Goal: Task Accomplishment & Management: Manage account settings

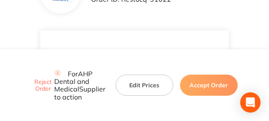
scroll to position [85, 0]
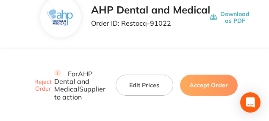
scroll to position [63, 0]
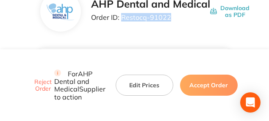
drag, startPoint x: 168, startPoint y: 19, endPoint x: 122, endPoint y: 17, distance: 45.7
click at [122, 17] on p "Order ID: Restocq- 91022" at bounding box center [150, 18] width 119 height 8
copy p "Restocq- 91022"
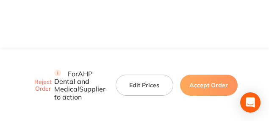
scroll to position [541, 0]
click at [123, 75] on button "Edit Prices" at bounding box center [145, 85] width 58 height 21
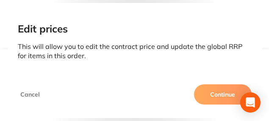
click at [209, 96] on button "Continue" at bounding box center [223, 95] width 58 height 20
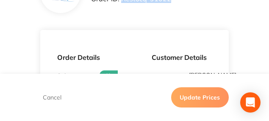
scroll to position [49, 0]
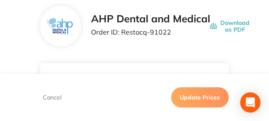
drag, startPoint x: 181, startPoint y: 45, endPoint x: 269, endPoint y: 41, distance: 88.1
click at [182, 45] on div "AHP Dental and Medical Order ID: Restocq- 91022 Download as PDF" at bounding box center [134, 26] width 188 height 41
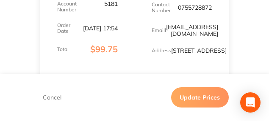
scroll to position [197, 0]
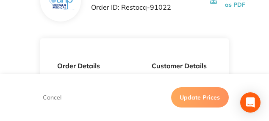
scroll to position [49, 0]
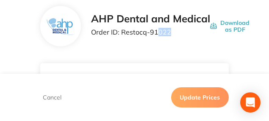
drag, startPoint x: 157, startPoint y: 35, endPoint x: 178, endPoint y: 36, distance: 21.6
click at [178, 36] on div "AHP Dental and Medical Order ID: Restocq- 91022" at bounding box center [150, 26] width 119 height 26
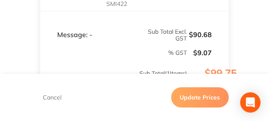
scroll to position [345, 0]
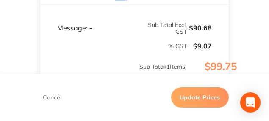
drag, startPoint x: 109, startPoint y: 53, endPoint x: 138, endPoint y: 52, distance: 29.2
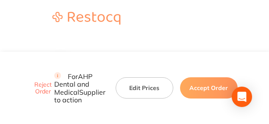
click at [199, 77] on button "Accept Order" at bounding box center [209, 87] width 58 height 21
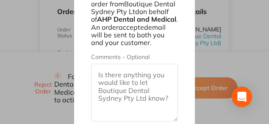
scroll to position [148, 0]
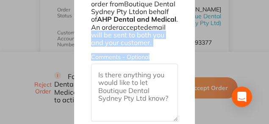
drag, startPoint x: 268, startPoint y: 24, endPoint x: 257, endPoint y: 111, distance: 87.8
click at [259, 121] on div "Accept Order: Restocq- 91014 You will be accepting this order from Boutique Den…" at bounding box center [134, 62] width 269 height 124
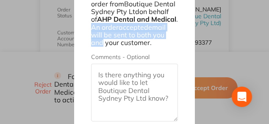
drag, startPoint x: 268, startPoint y: 23, endPoint x: 267, endPoint y: 37, distance: 14.4
click at [267, 37] on div "Accept Order: Restocq- 91014 You will be accepting this order from Boutique Den…" at bounding box center [134, 62] width 269 height 124
click at [249, 19] on div "Accept Order: Restocq- 91014 You will be accepting this order from Boutique Den…" at bounding box center [134, 62] width 269 height 124
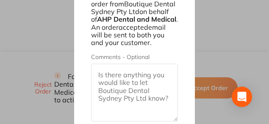
scroll to position [950, 0]
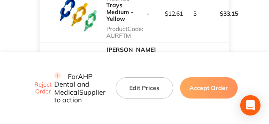
scroll to position [399, 0]
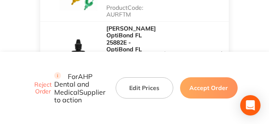
drag, startPoint x: 267, startPoint y: 0, endPoint x: 147, endPoint y: 10, distance: 121.0
drag, startPoint x: 173, startPoint y: 13, endPoint x: 255, endPoint y: 14, distance: 82.1
click at [255, 14] on main "AHP Dental and Medical Order ID: Restocq- 91014 Download as PDF Order Details O…" at bounding box center [134, 60] width 269 height 845
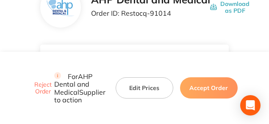
scroll to position [61, 0]
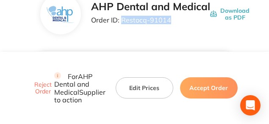
drag, startPoint x: 170, startPoint y: 17, endPoint x: 122, endPoint y: 18, distance: 47.4
click at [122, 18] on p "Order ID: Restocq- 91014" at bounding box center [150, 20] width 119 height 8
copy p "Restocq- 91014"
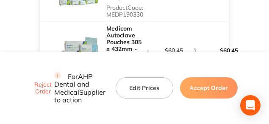
scroll to position [526, 0]
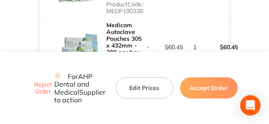
drag, startPoint x: 139, startPoint y: 15, endPoint x: 107, endPoint y: 16, distance: 31.3
copy p "KE25882E"
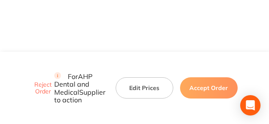
scroll to position [865, 0]
click at [201, 77] on button "Accept Order" at bounding box center [209, 87] width 58 height 21
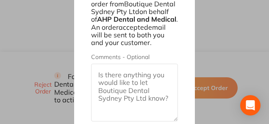
scroll to position [950, 0]
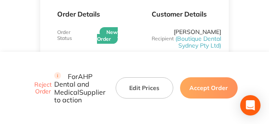
scroll to position [124, 0]
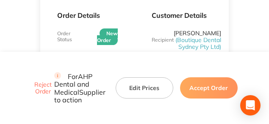
click at [141, 77] on button "Edit Prices" at bounding box center [145, 87] width 58 height 21
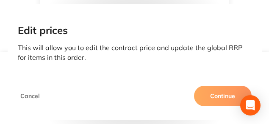
click at [212, 92] on button "Continue" at bounding box center [223, 95] width 58 height 20
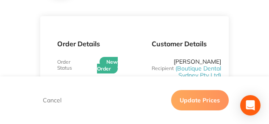
scroll to position [61, 0]
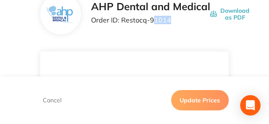
drag, startPoint x: 151, startPoint y: 18, endPoint x: 179, endPoint y: 22, distance: 28.7
click at [179, 22] on p "Order ID: Restocq- 91014" at bounding box center [150, 20] width 119 height 8
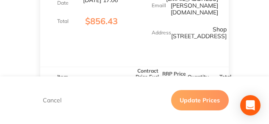
scroll to position [209, 0]
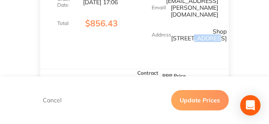
drag, startPoint x: 178, startPoint y: 35, endPoint x: 209, endPoint y: 36, distance: 30.9
click at [209, 36] on p "Shop [STREET_ADDRESS]" at bounding box center [198, 35] width 55 height 14
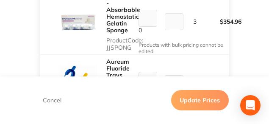
scroll to position [315, 0]
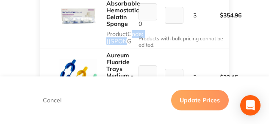
drag, startPoint x: 104, startPoint y: 63, endPoint x: 154, endPoint y: 66, distance: 50.0
click at [121, 48] on div "Spongostan - Absorbable Hemostatic Gelatin Sponge Product Code: JJSPONG" at bounding box center [87, 15] width 94 height 65
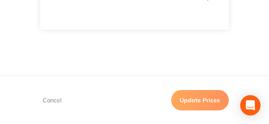
scroll to position [780, 0]
